Goal: Task Accomplishment & Management: Use online tool/utility

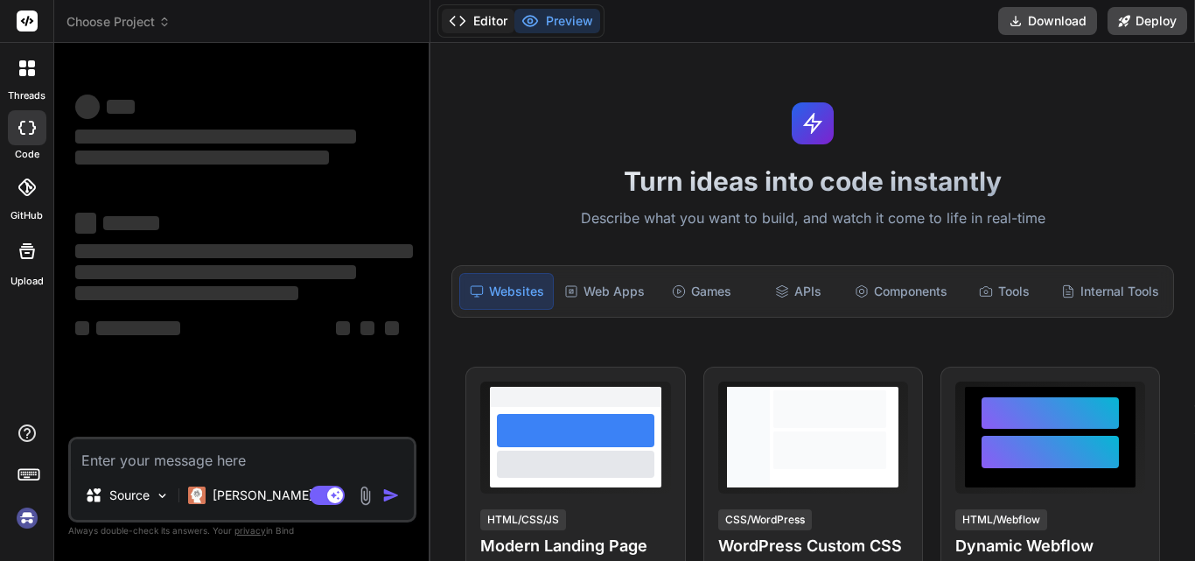
click at [480, 16] on button "Editor" at bounding box center [478, 21] width 73 height 25
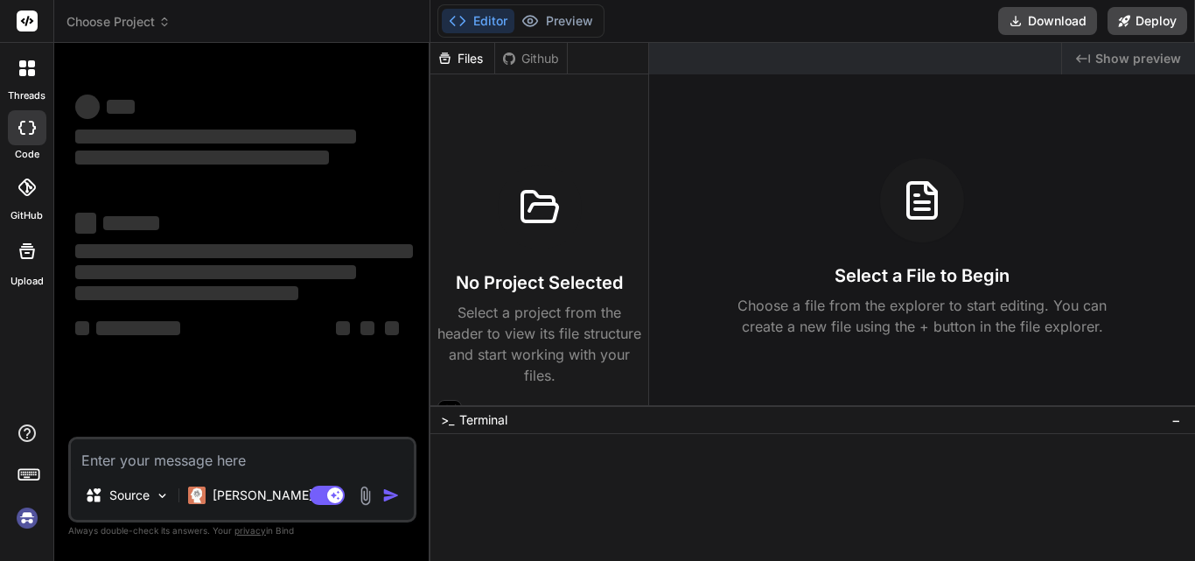
click at [480, 16] on button "Editor" at bounding box center [478, 21] width 73 height 25
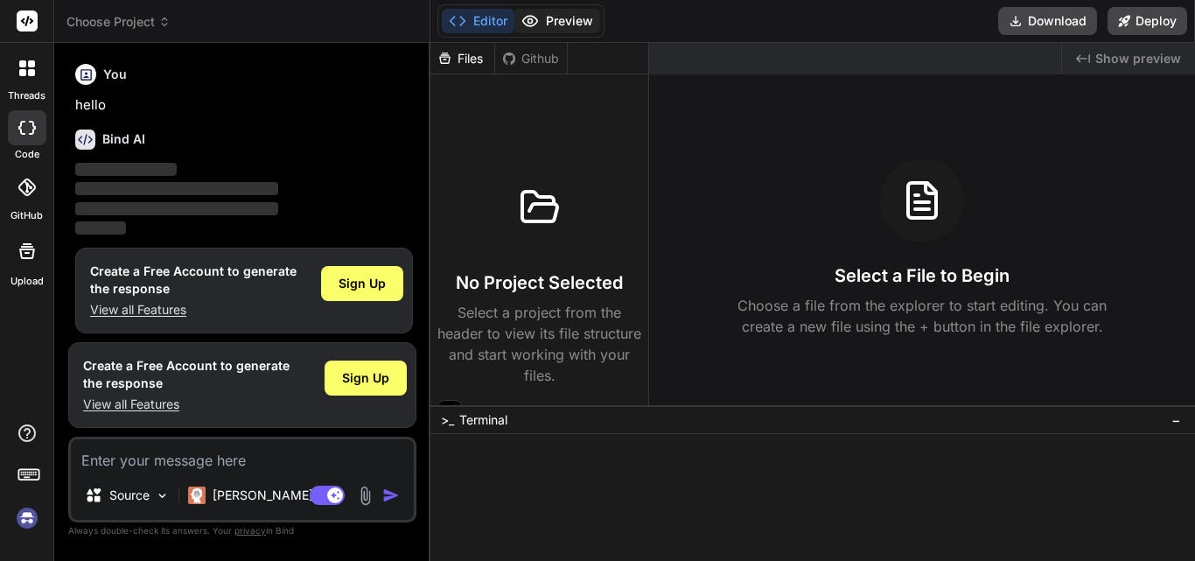
scroll to position [9, 0]
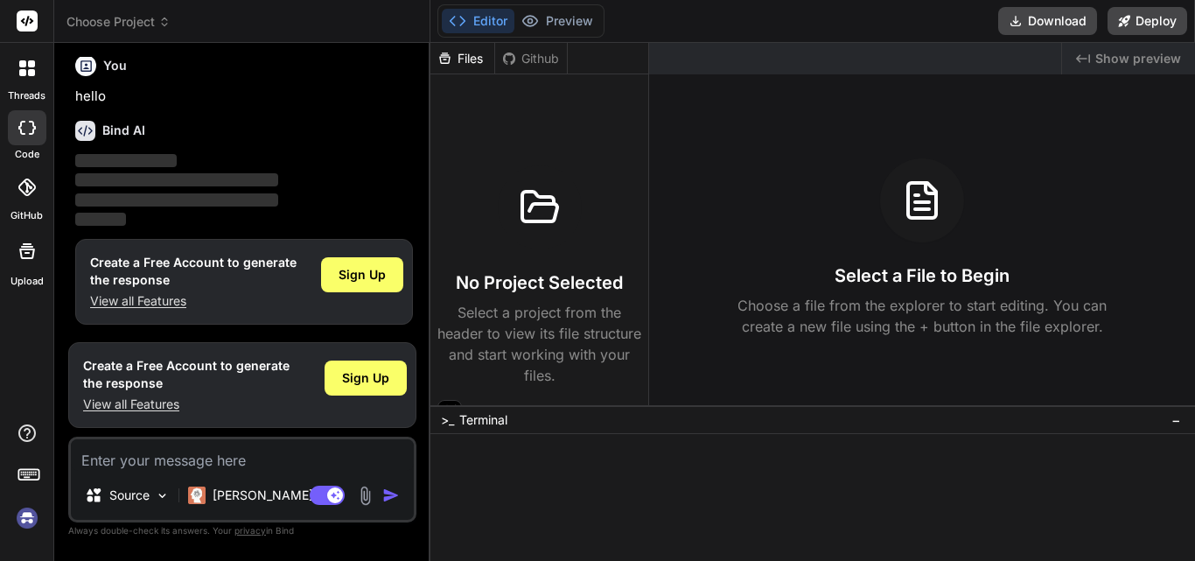
click at [453, 18] on polyline at bounding box center [453, 21] width 4 height 9
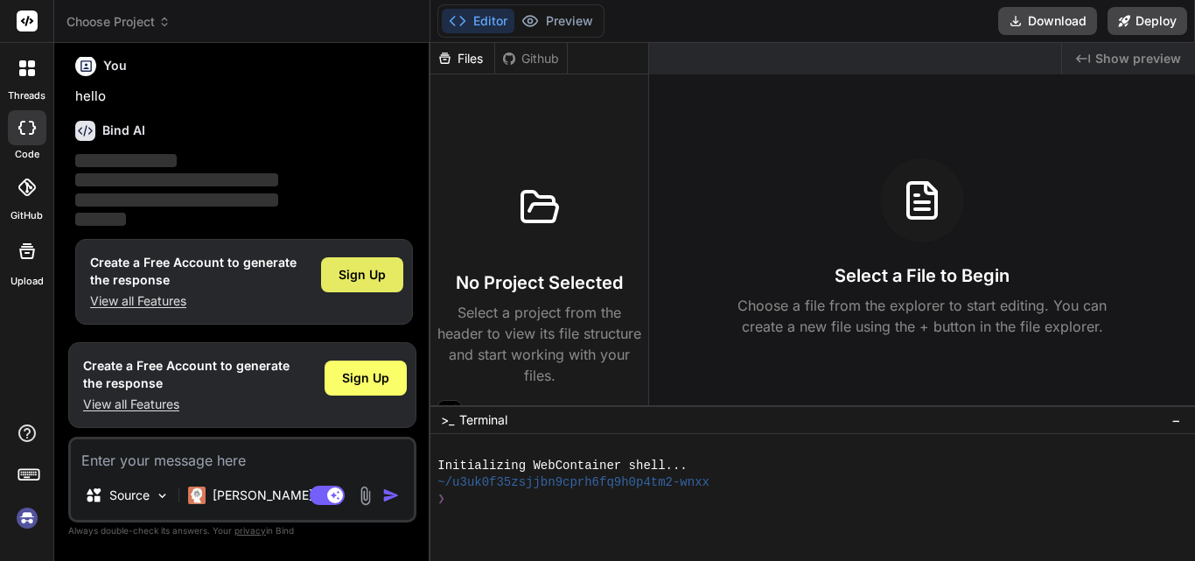
click at [389, 277] on div "Sign Up" at bounding box center [362, 274] width 82 height 35
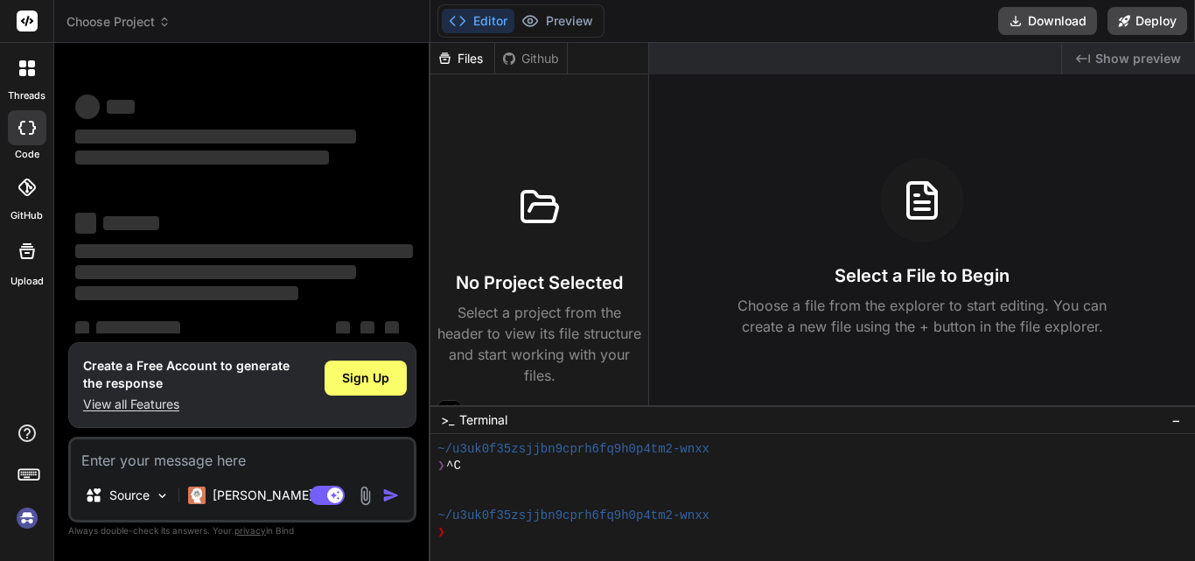
scroll to position [33, 0]
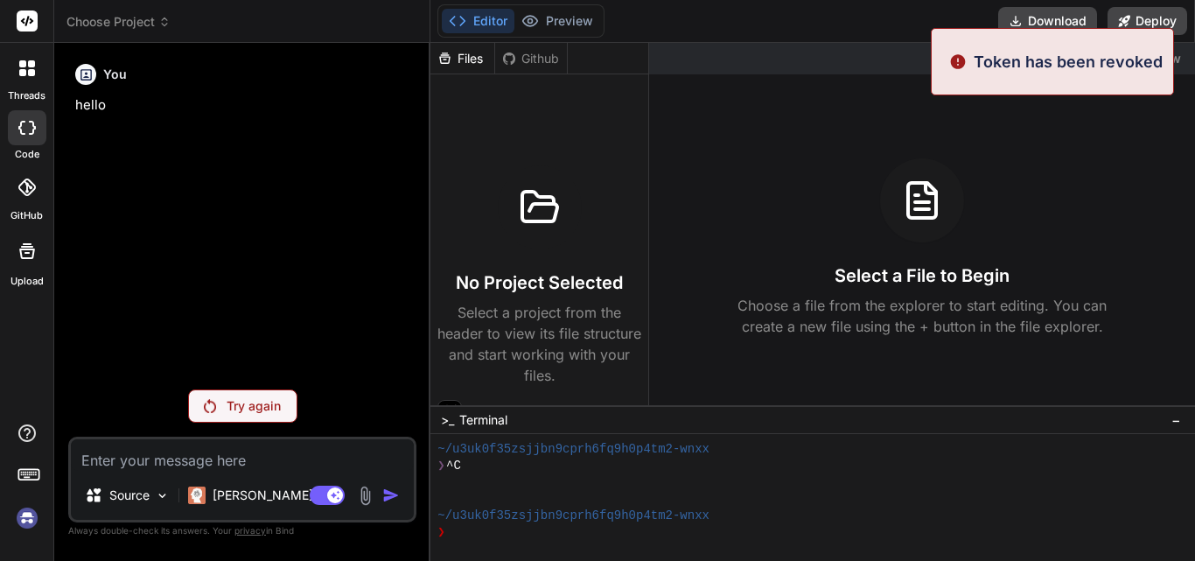
click at [251, 393] on div "Try again" at bounding box center [242, 405] width 109 height 33
click at [242, 411] on p "Try again" at bounding box center [254, 406] width 54 height 18
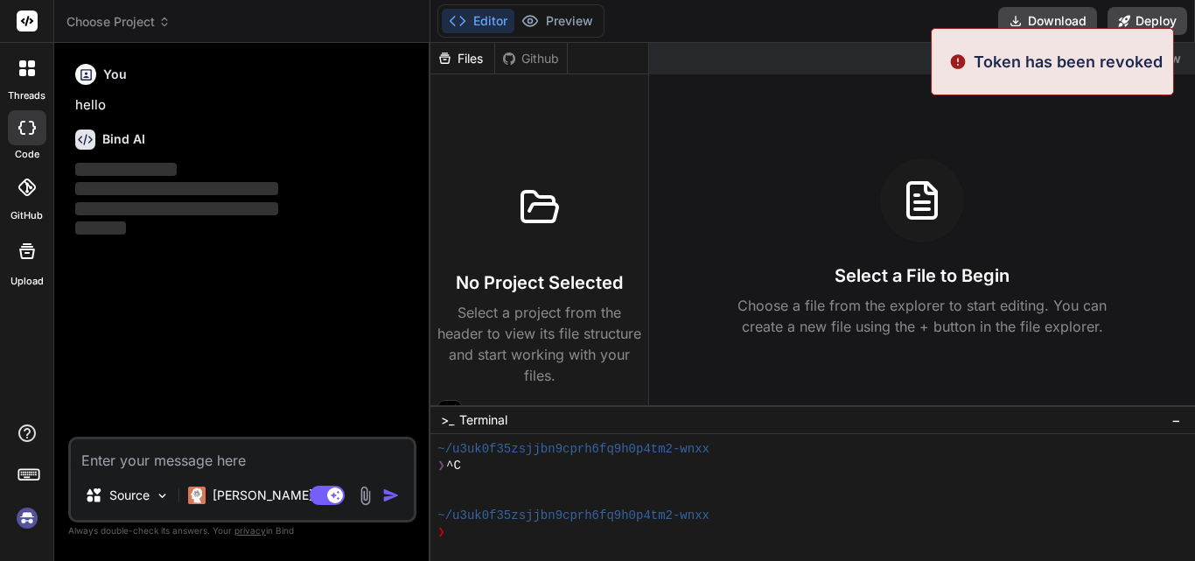
type textarea "x"
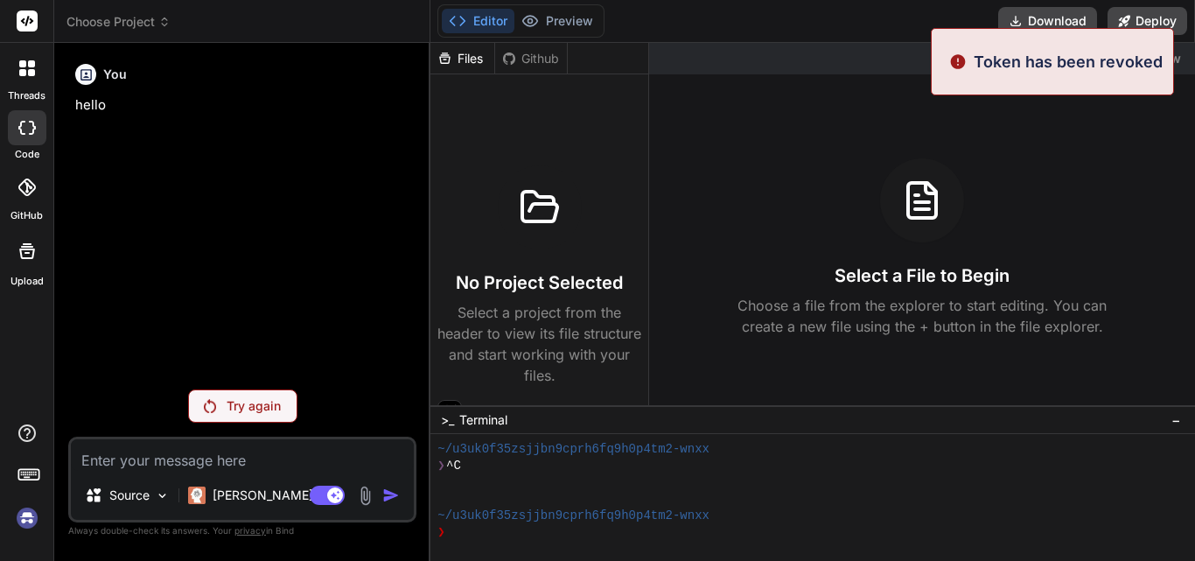
click at [199, 441] on textarea at bounding box center [242, 455] width 343 height 32
type textarea "cf"
type textarea "x"
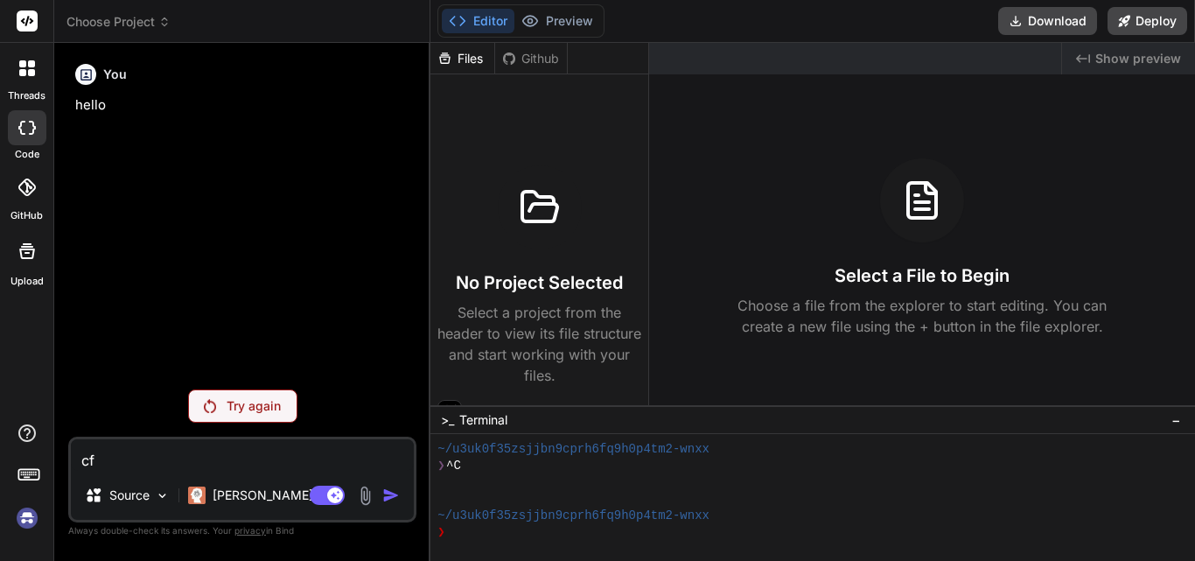
type textarea "cf"
click at [228, 397] on p "Try again" at bounding box center [254, 406] width 54 height 18
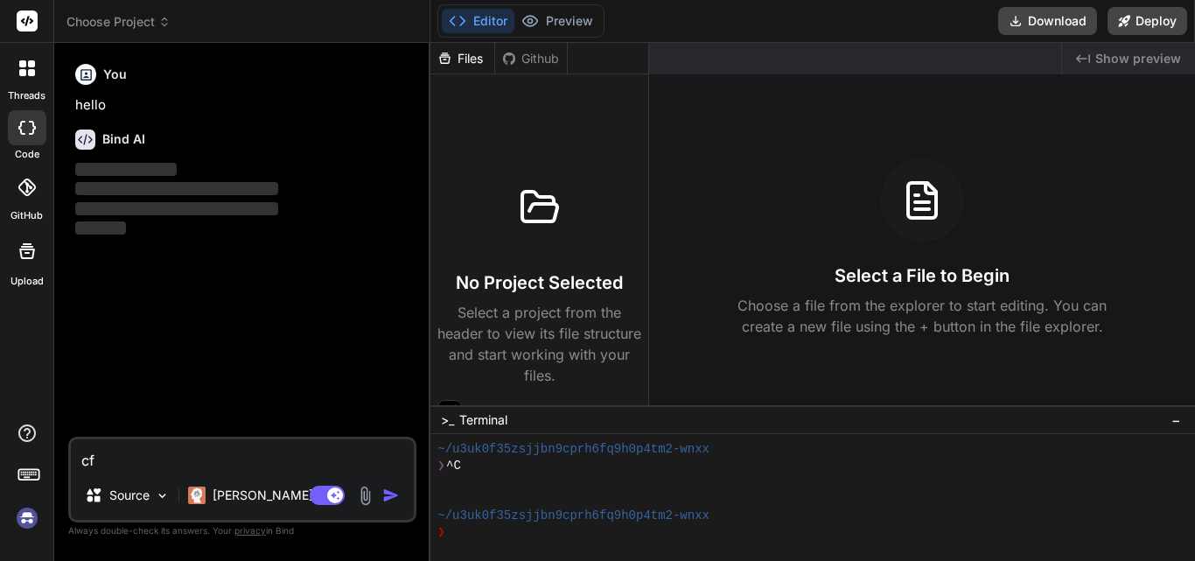
type textarea "x"
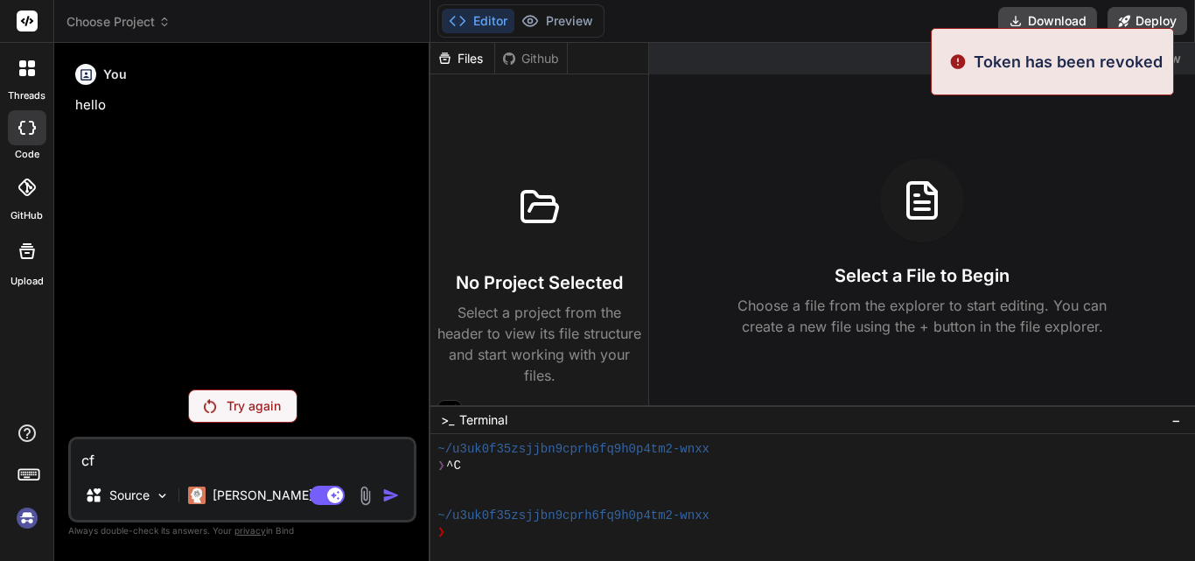
click at [7, 66] on div "threads" at bounding box center [26, 73] width 53 height 60
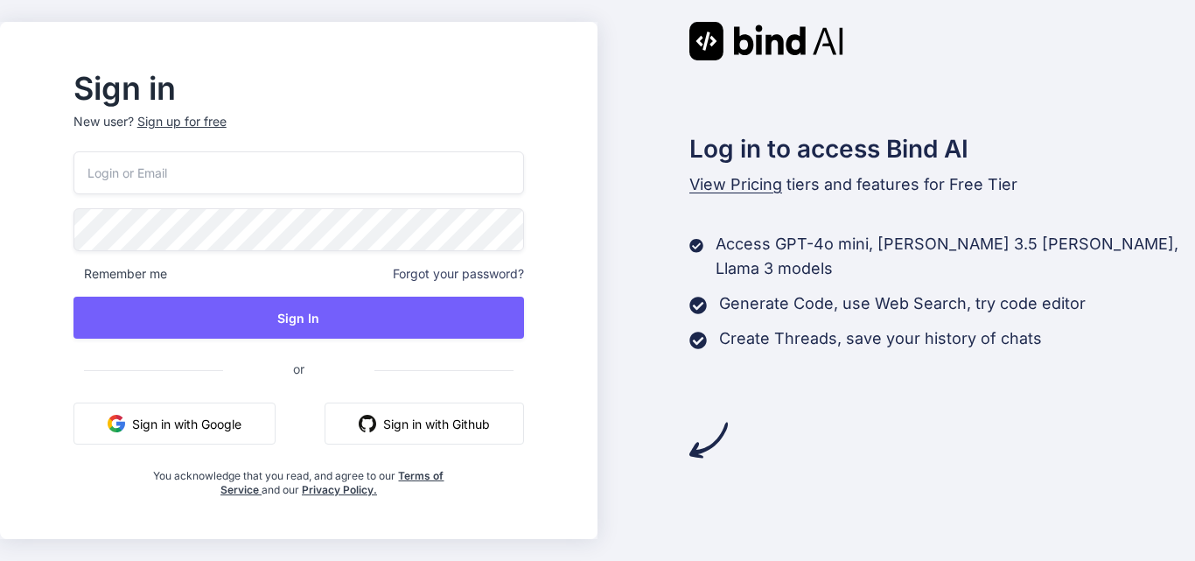
click at [375, 178] on input "email" at bounding box center [299, 172] width 451 height 43
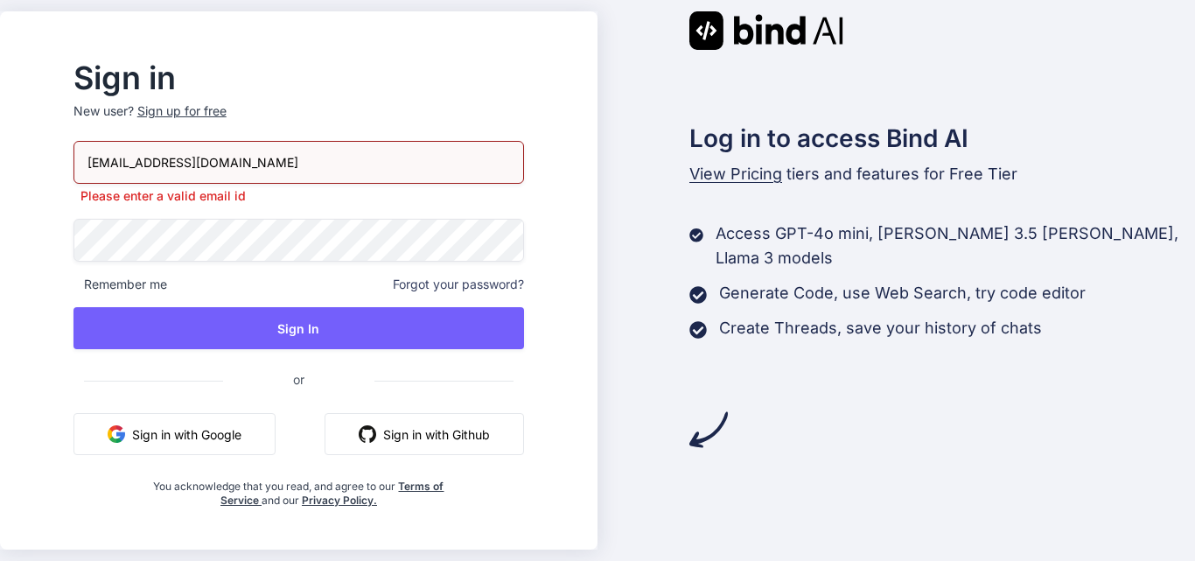
type input "kk12@yopmail.com"
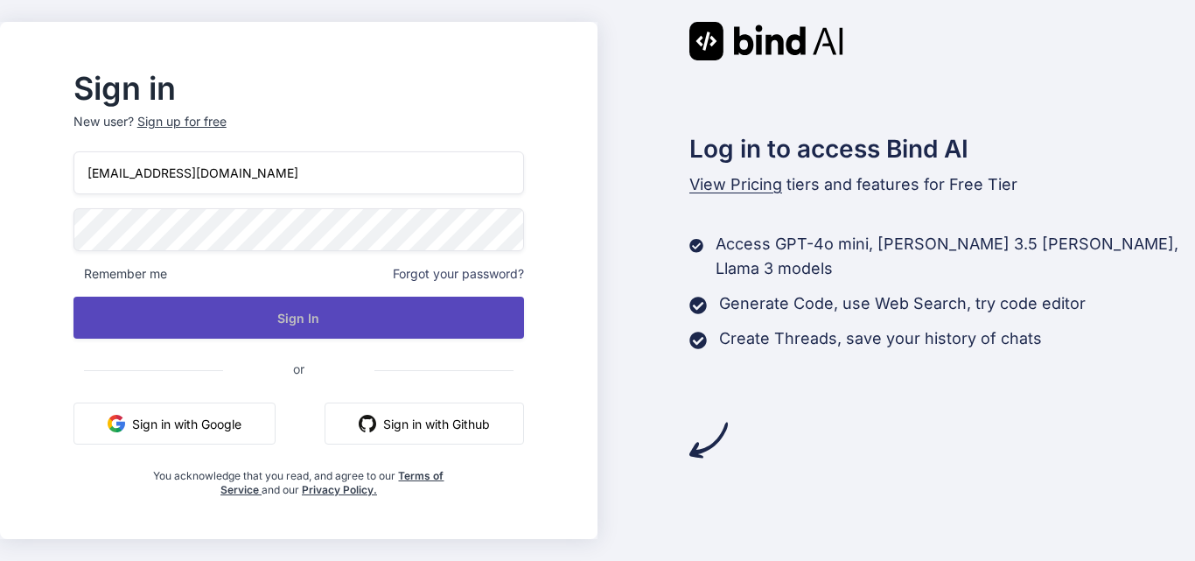
click at [274, 320] on button "Sign In" at bounding box center [299, 318] width 451 height 42
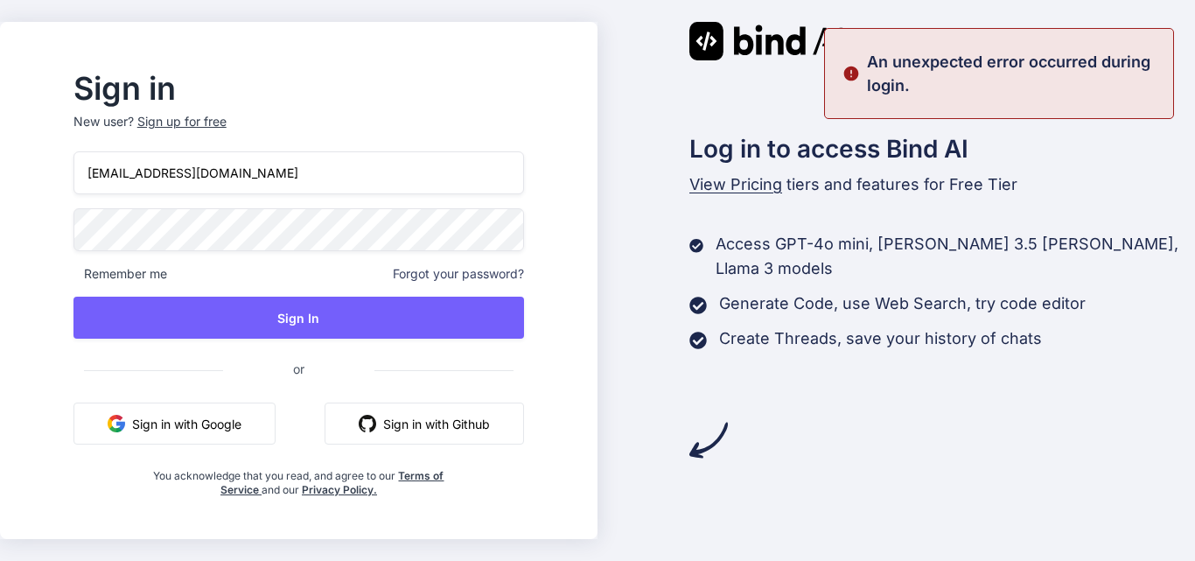
click at [101, 231] on div "Sign in New user? Sign up for free kk12@yopmail.com Remember me Forgot your pas…" at bounding box center [299, 285] width 507 height 423
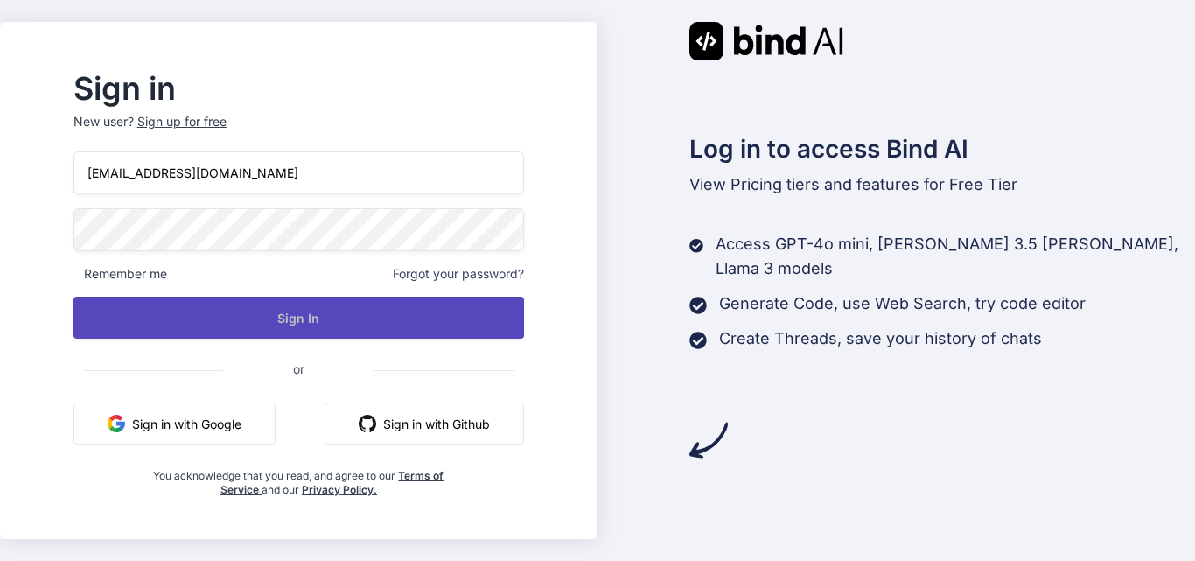
click at [275, 312] on button "Sign In" at bounding box center [299, 318] width 451 height 42
